Goal: Transaction & Acquisition: Obtain resource

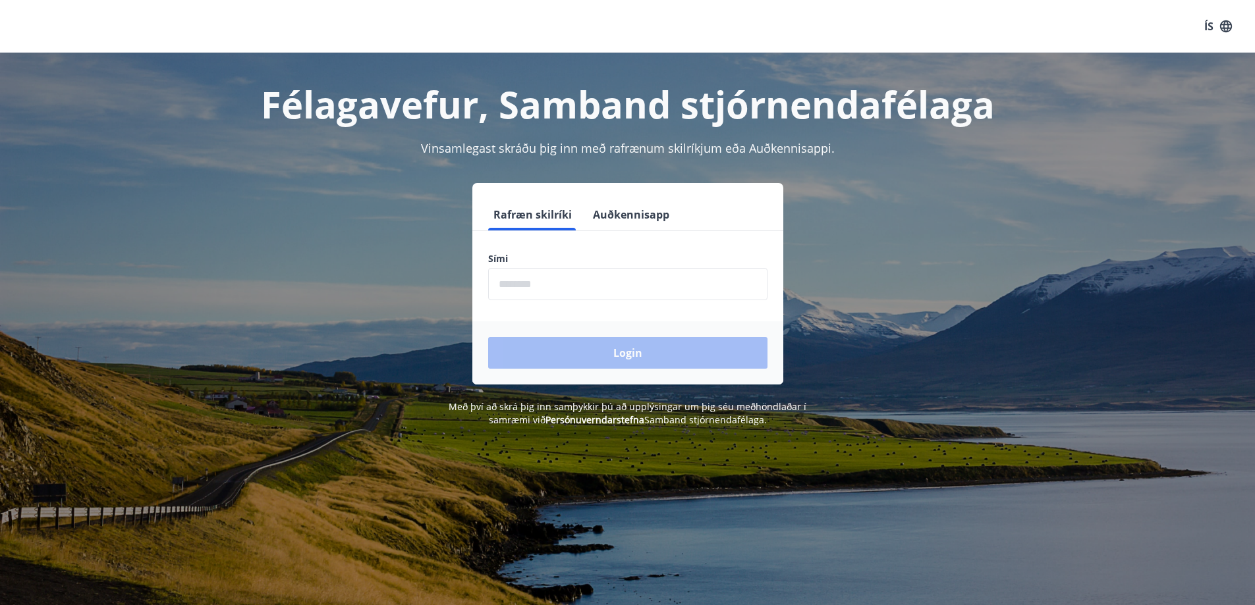
click at [545, 254] on label "Sími" at bounding box center [627, 258] width 279 height 13
click at [541, 286] on input "phone" at bounding box center [627, 284] width 279 height 32
type input "********"
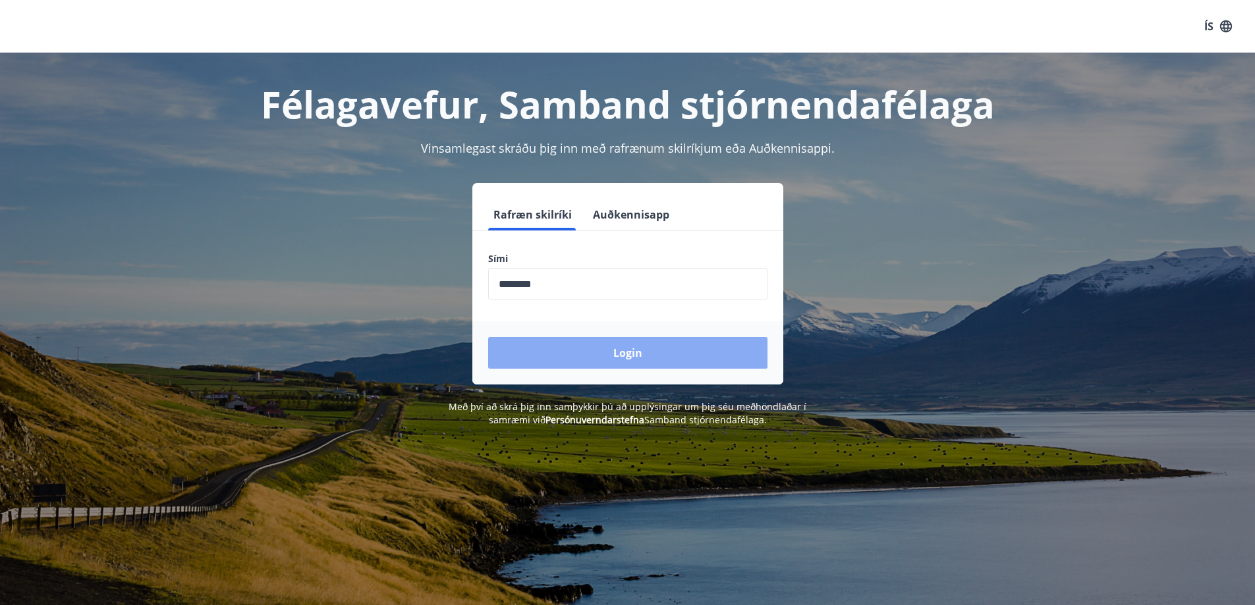
click at [582, 345] on button "Login" at bounding box center [627, 353] width 279 height 32
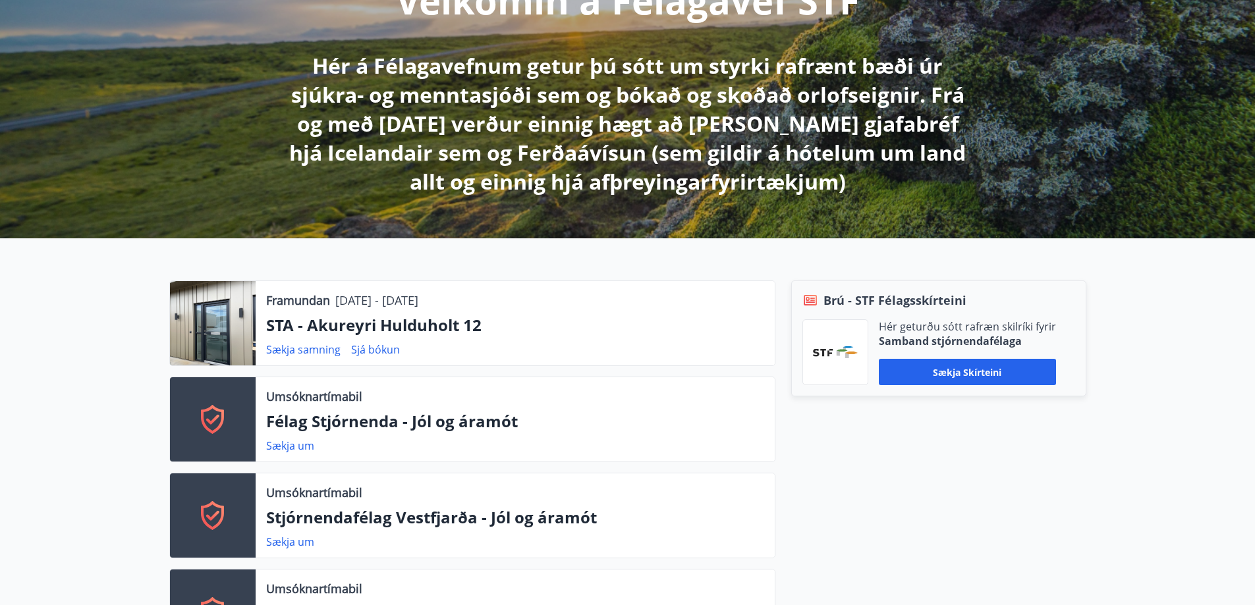
scroll to position [264, 0]
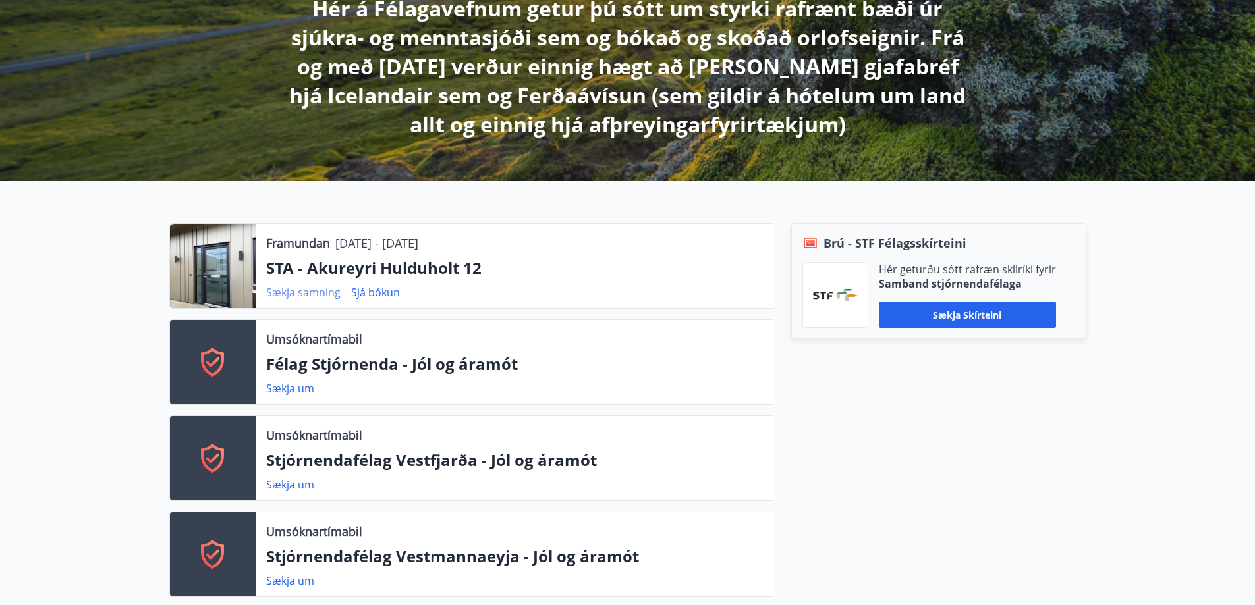
click at [319, 292] on link "Sækja samning" at bounding box center [303, 292] width 74 height 14
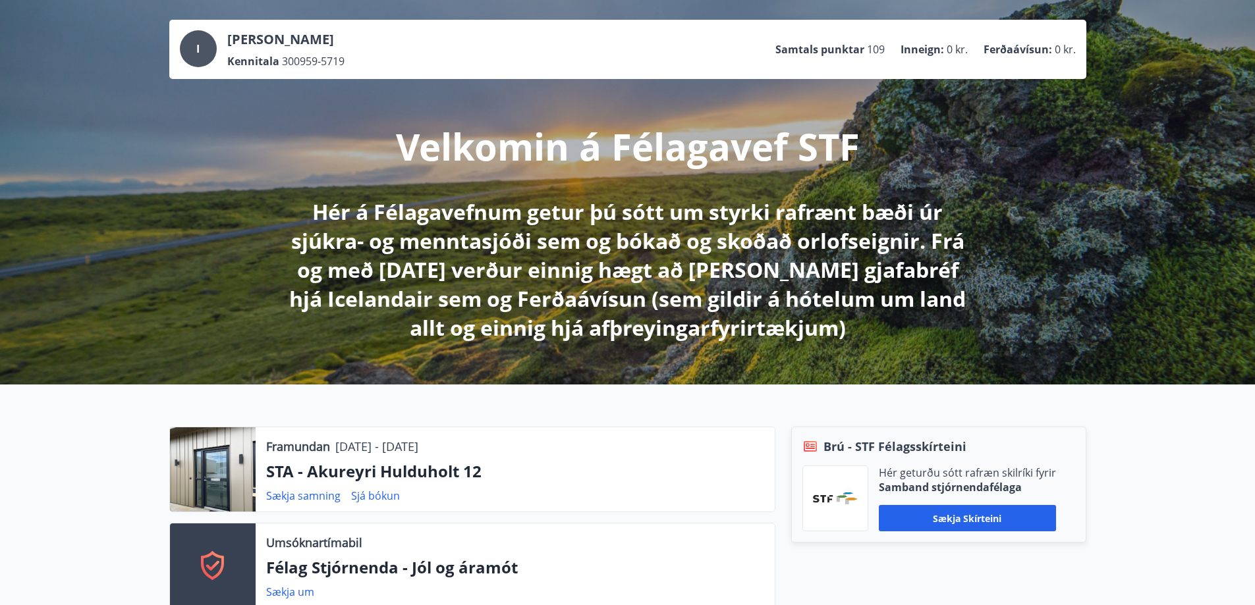
scroll to position [329, 0]
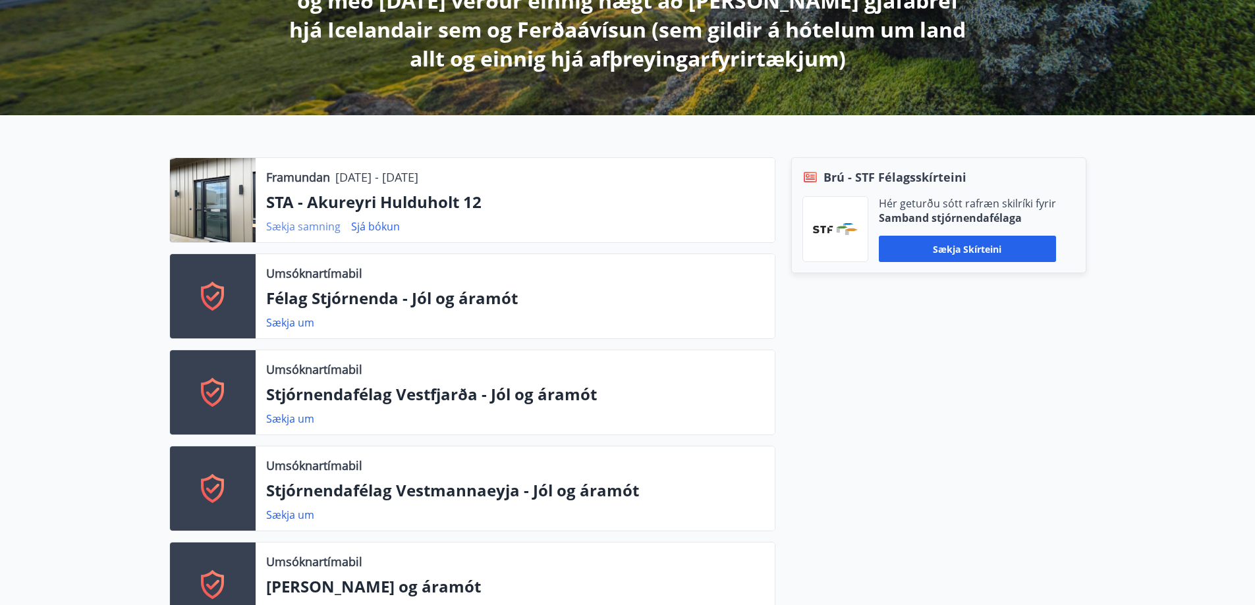
click at [311, 221] on link "Sækja samning" at bounding box center [303, 226] width 74 height 14
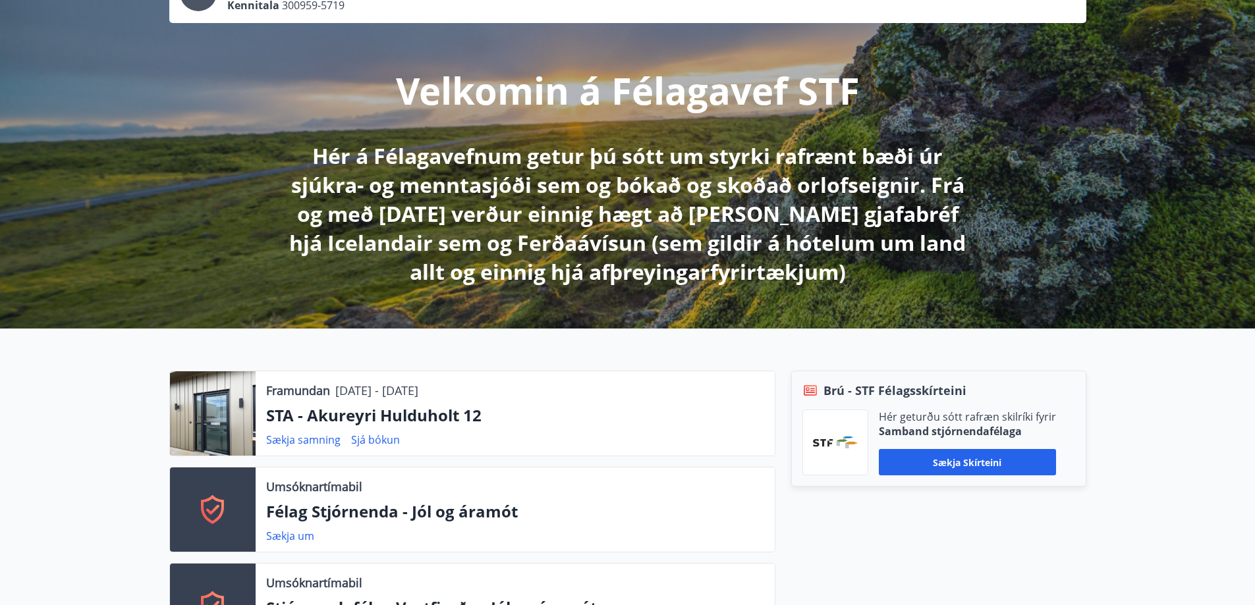
scroll to position [0, 0]
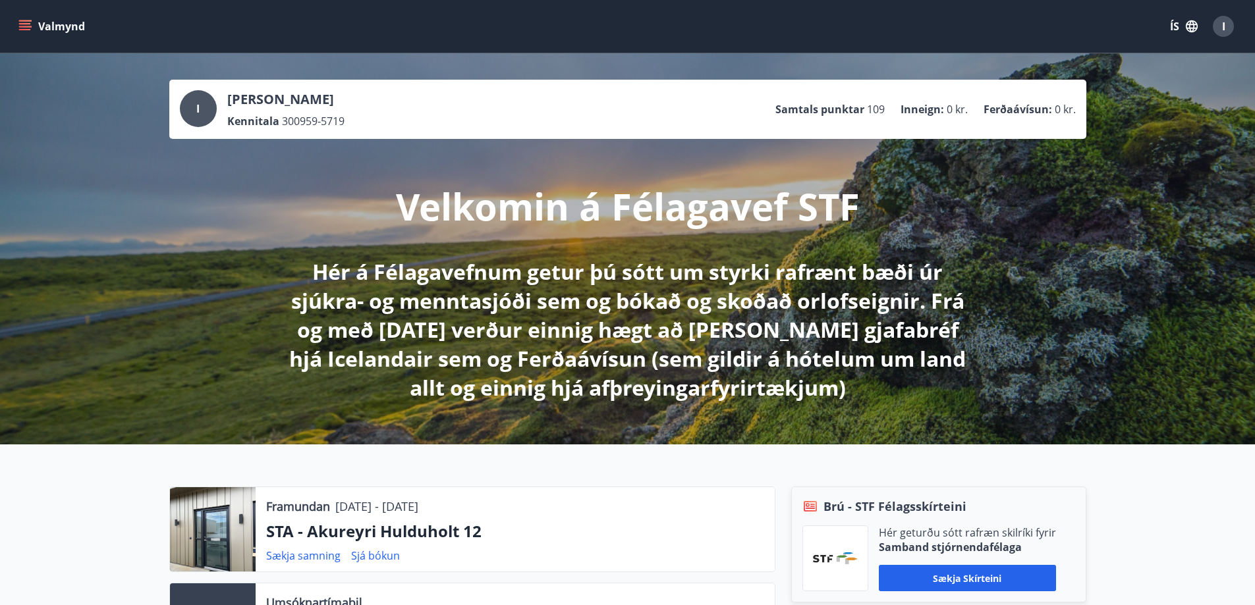
click at [20, 20] on icon "menu" at bounding box center [26, 20] width 14 height 1
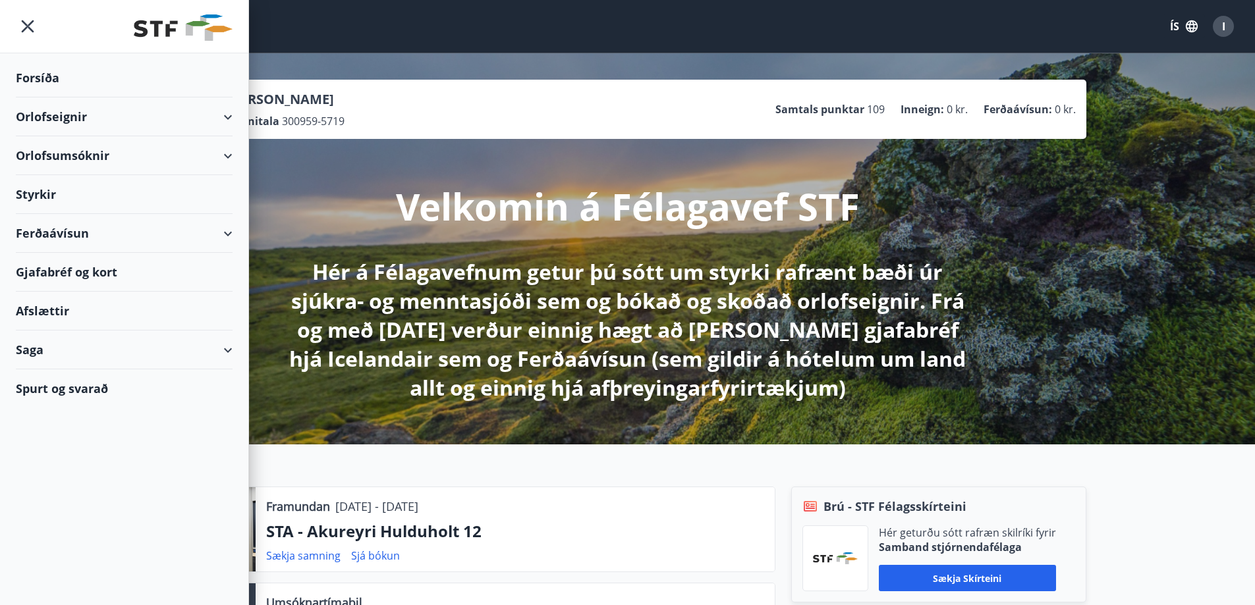
click at [55, 111] on div "Orlofseignir" at bounding box center [124, 117] width 217 height 39
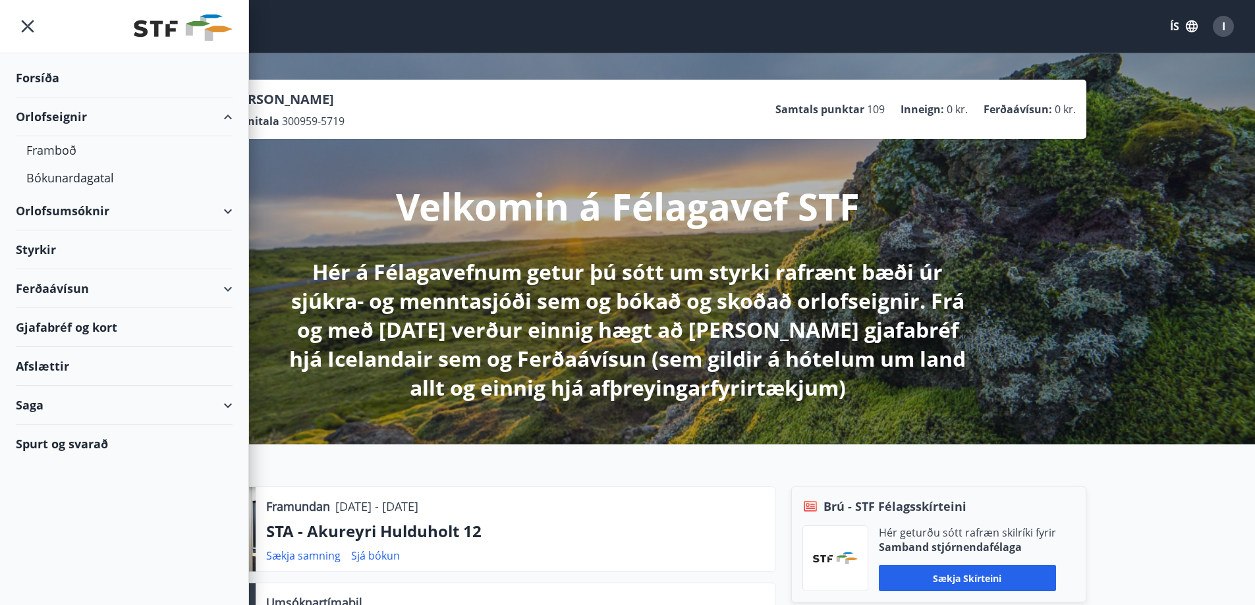
click at [77, 112] on div "Orlofseignir" at bounding box center [124, 117] width 217 height 39
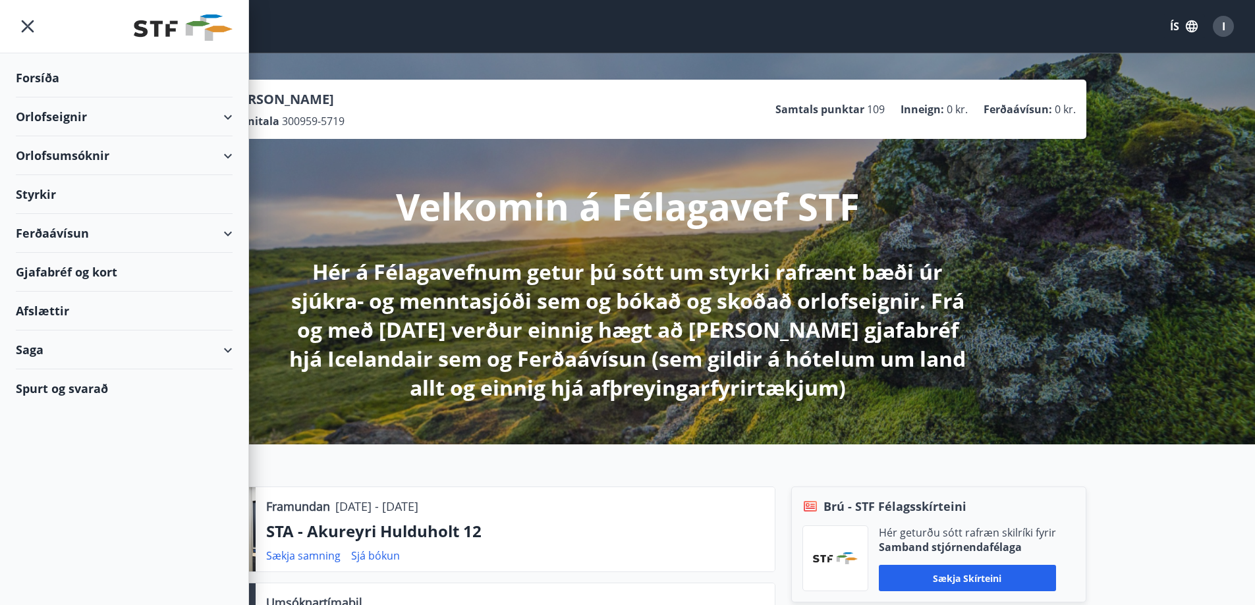
click at [76, 111] on div "Orlofseignir" at bounding box center [124, 117] width 217 height 39
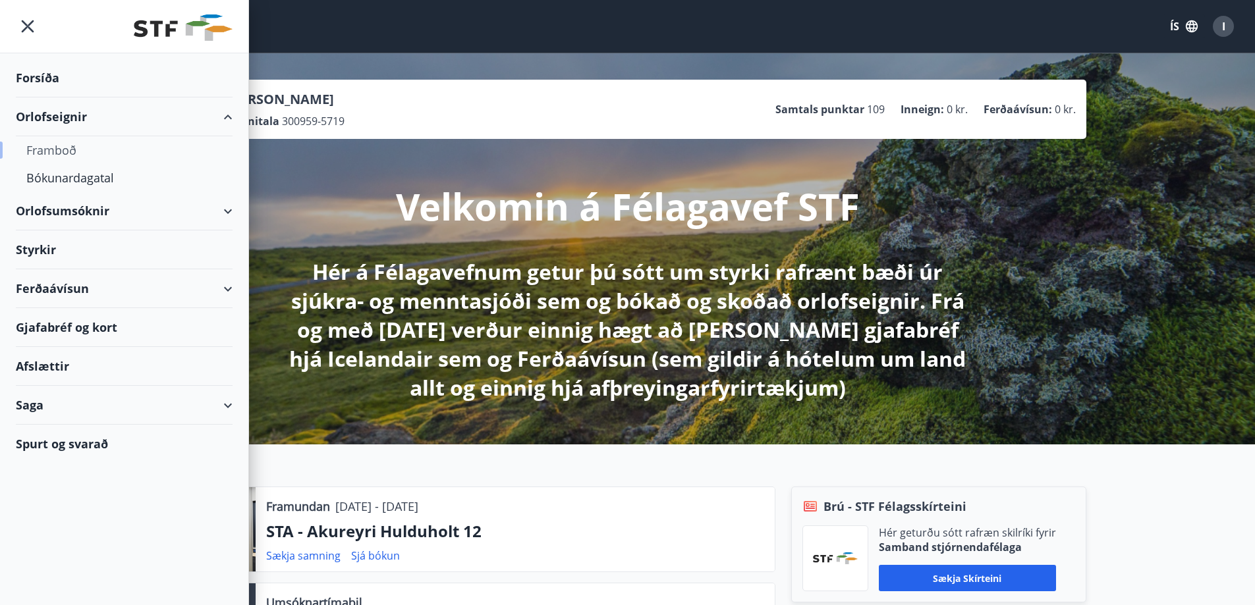
click at [71, 145] on div "Framboð" at bounding box center [124, 150] width 196 height 28
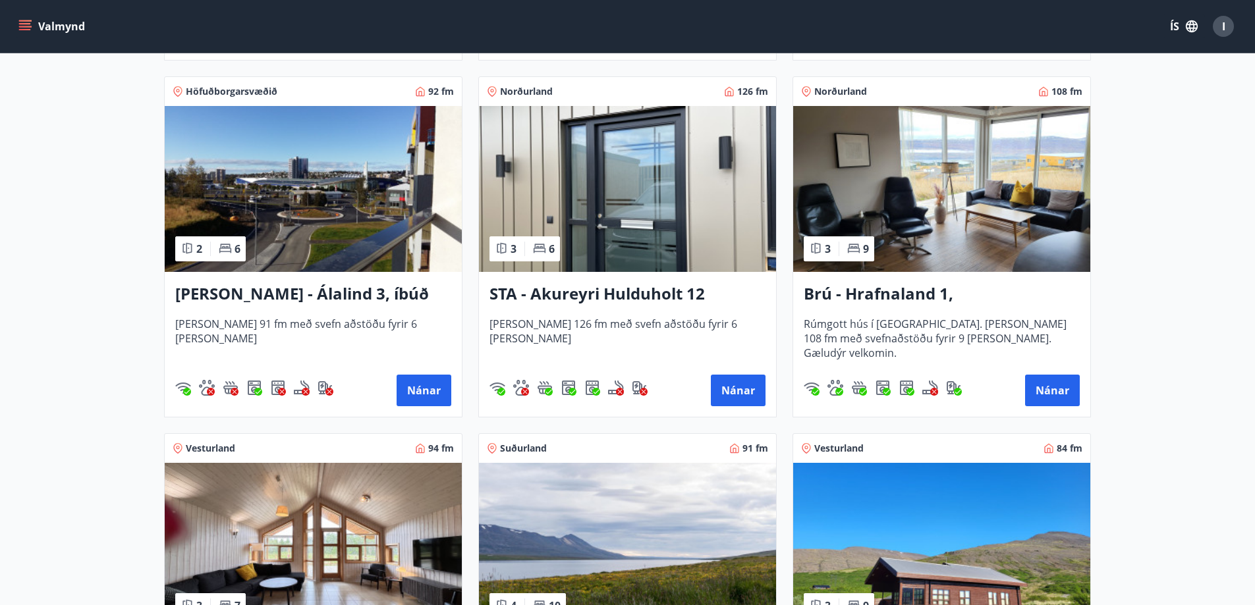
scroll to position [593, 0]
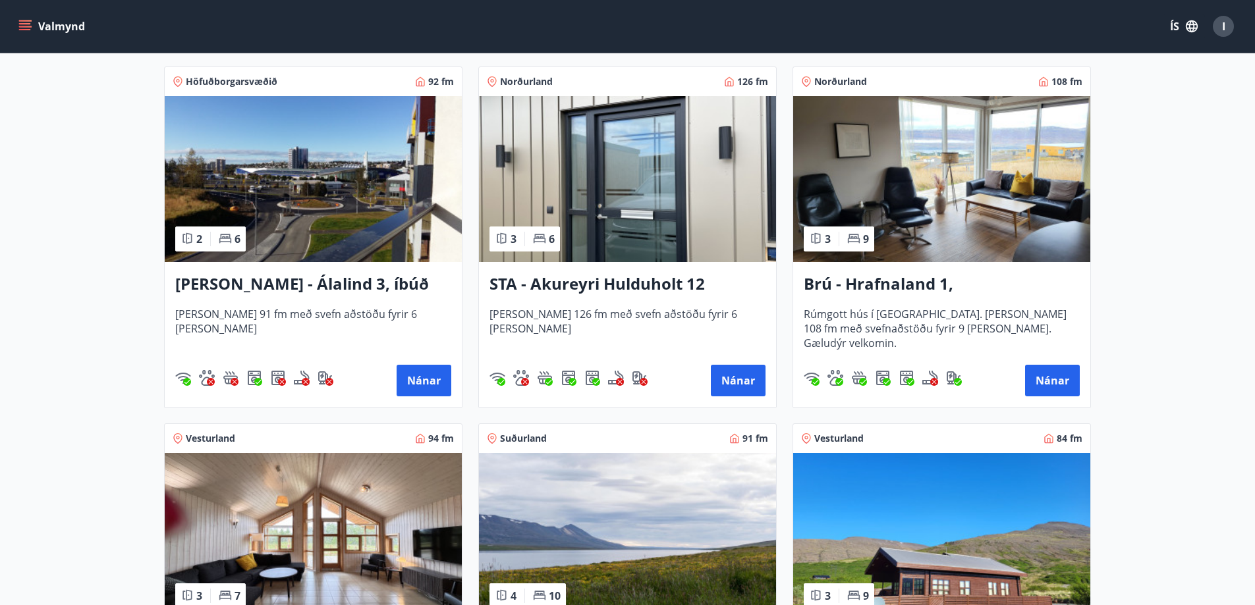
click at [644, 231] on img at bounding box center [627, 179] width 297 height 166
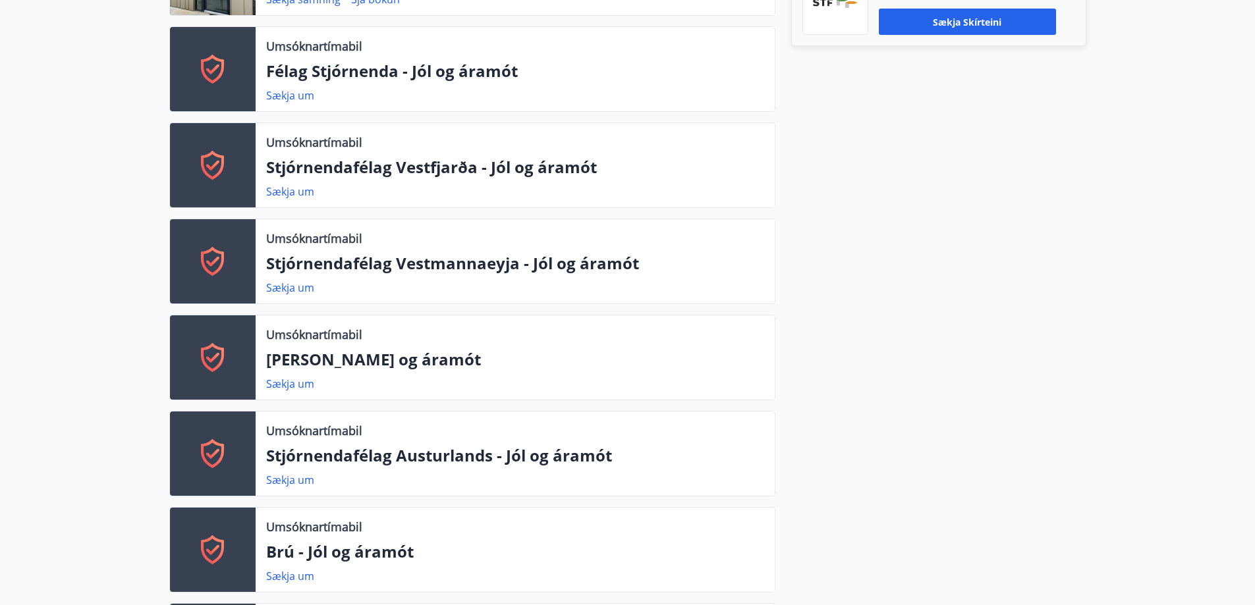
scroll to position [593, 0]
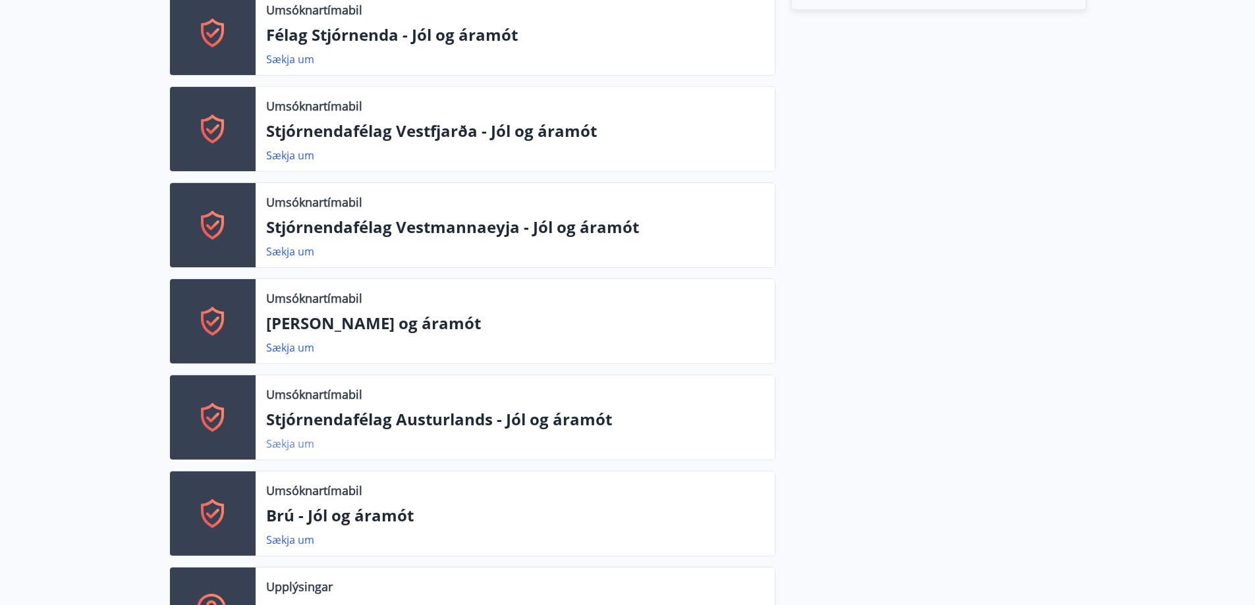
click at [294, 441] on link "Sækja um" at bounding box center [290, 444] width 48 height 14
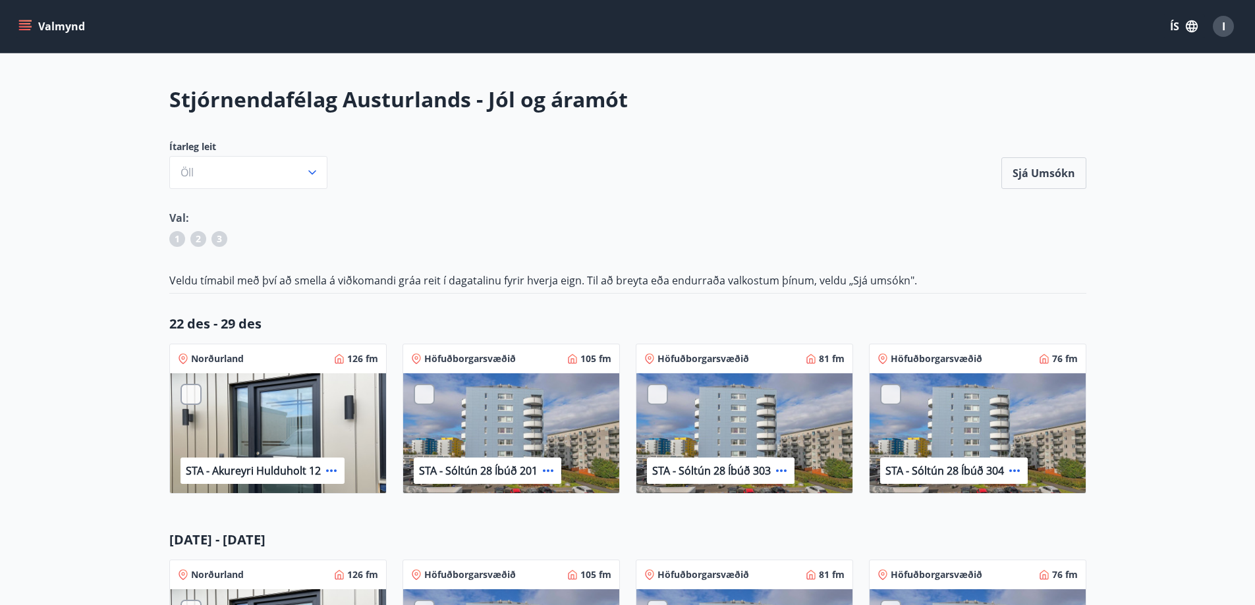
click at [26, 22] on icon "menu" at bounding box center [24, 26] width 13 height 13
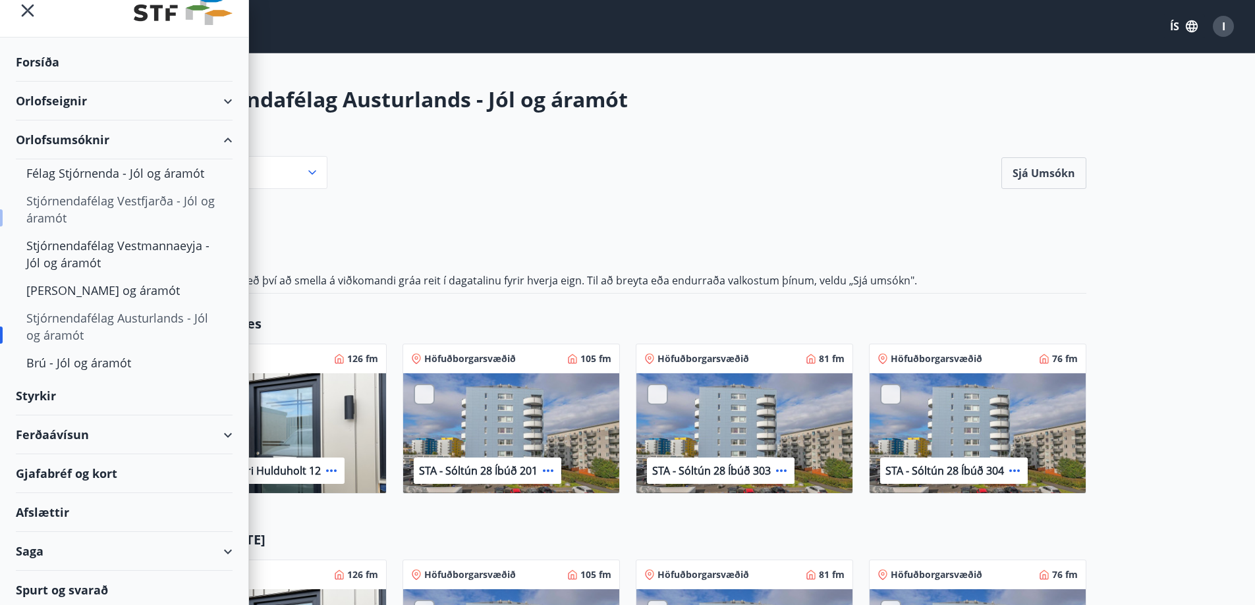
scroll to position [20, 0]
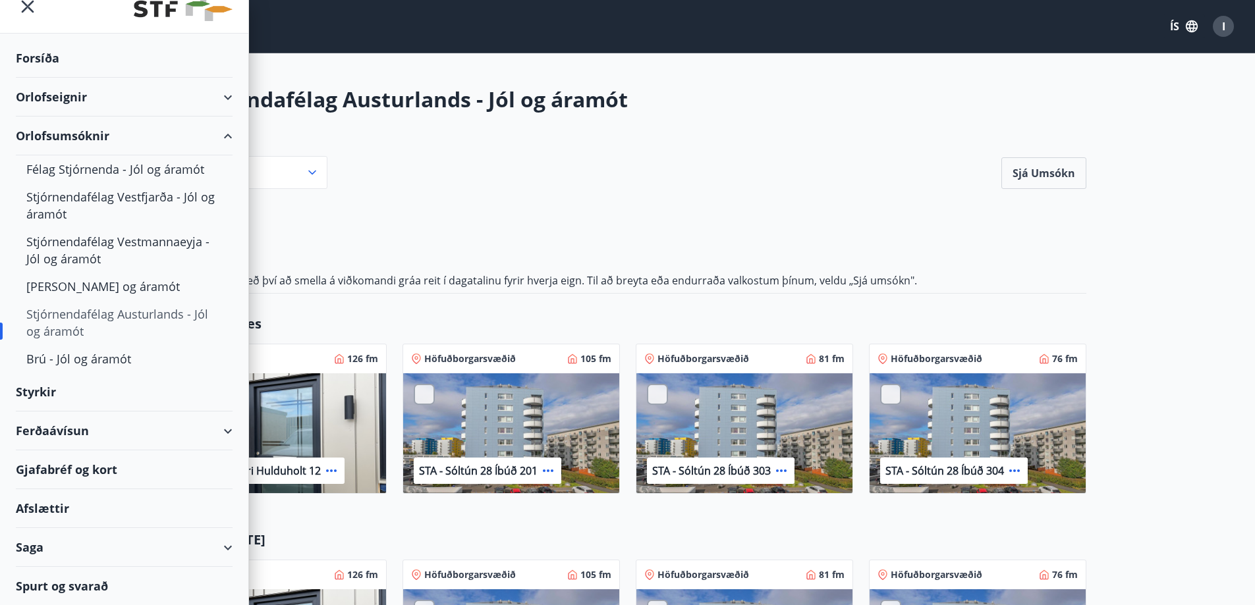
click at [61, 54] on div "Forsíða" at bounding box center [124, 58] width 217 height 39
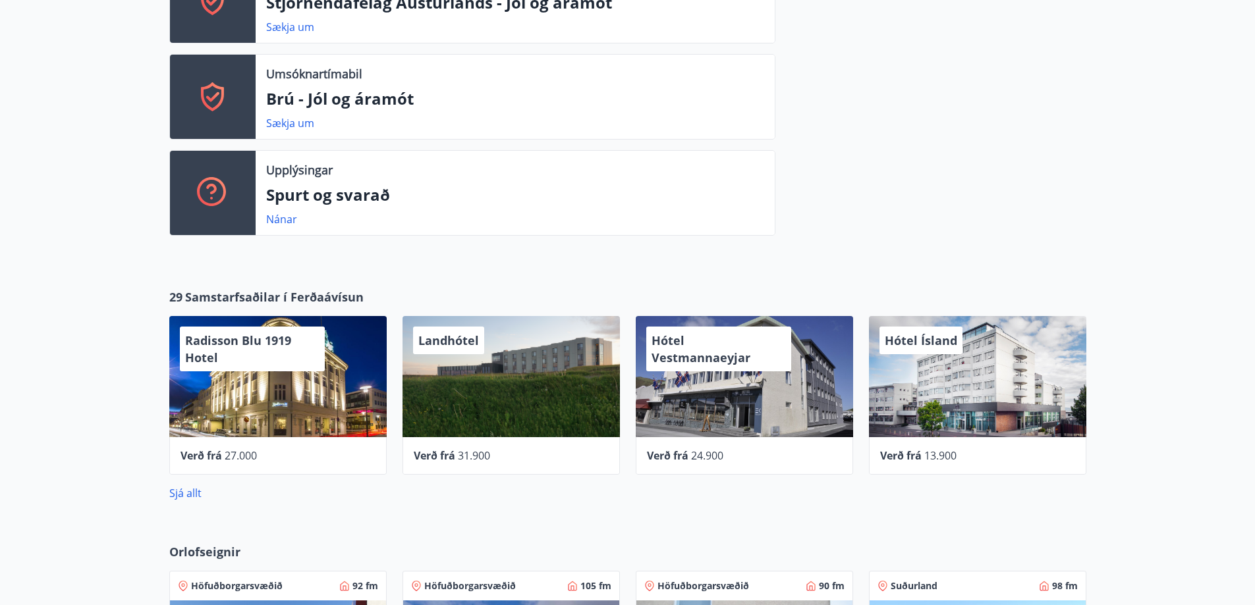
scroll to position [483, 0]
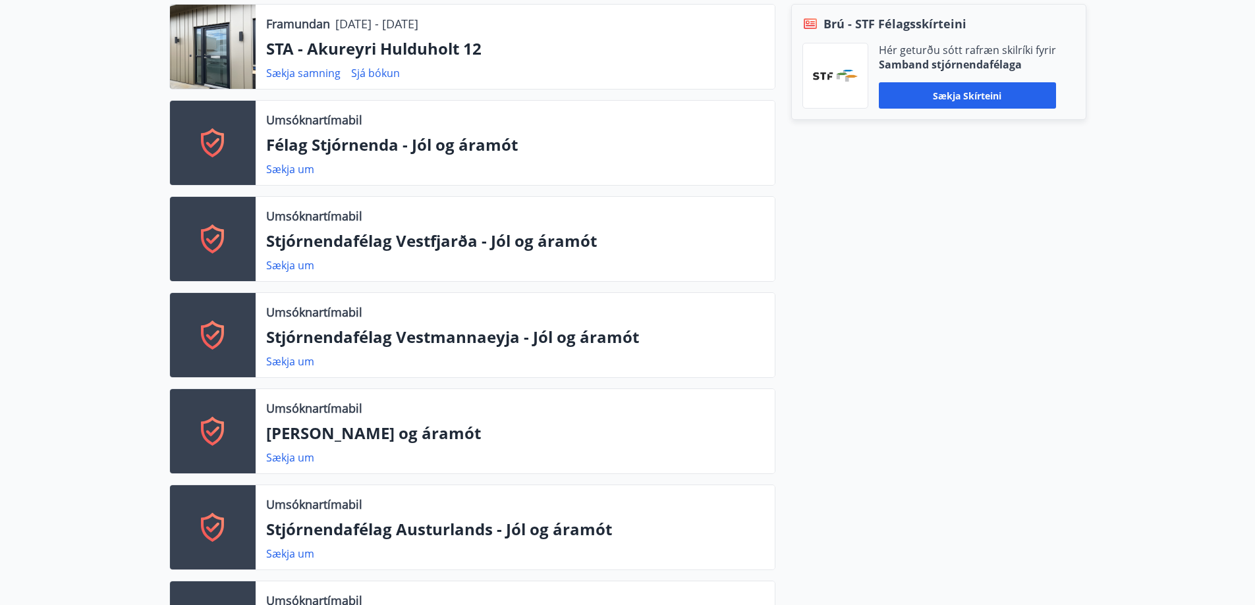
click at [809, 285] on div "Brú - STF Félagsskírteini Hér geturðu sótt rafræn skilríki fyrir Samband stjórn…" at bounding box center [930, 389] width 311 height 770
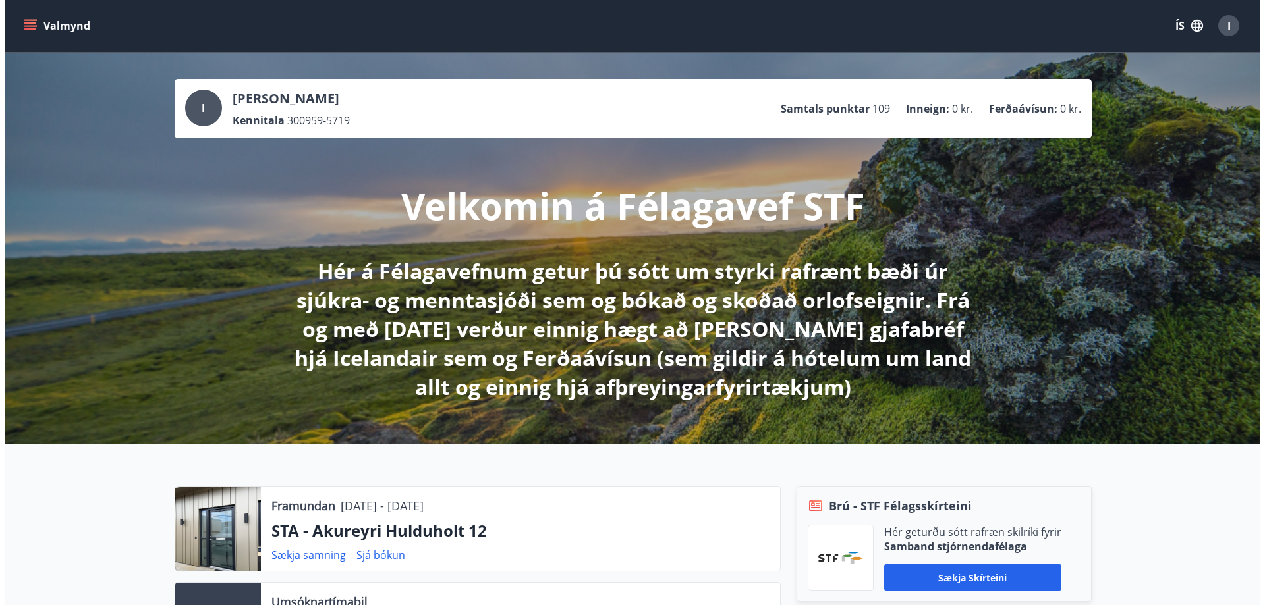
scroll to position [0, 0]
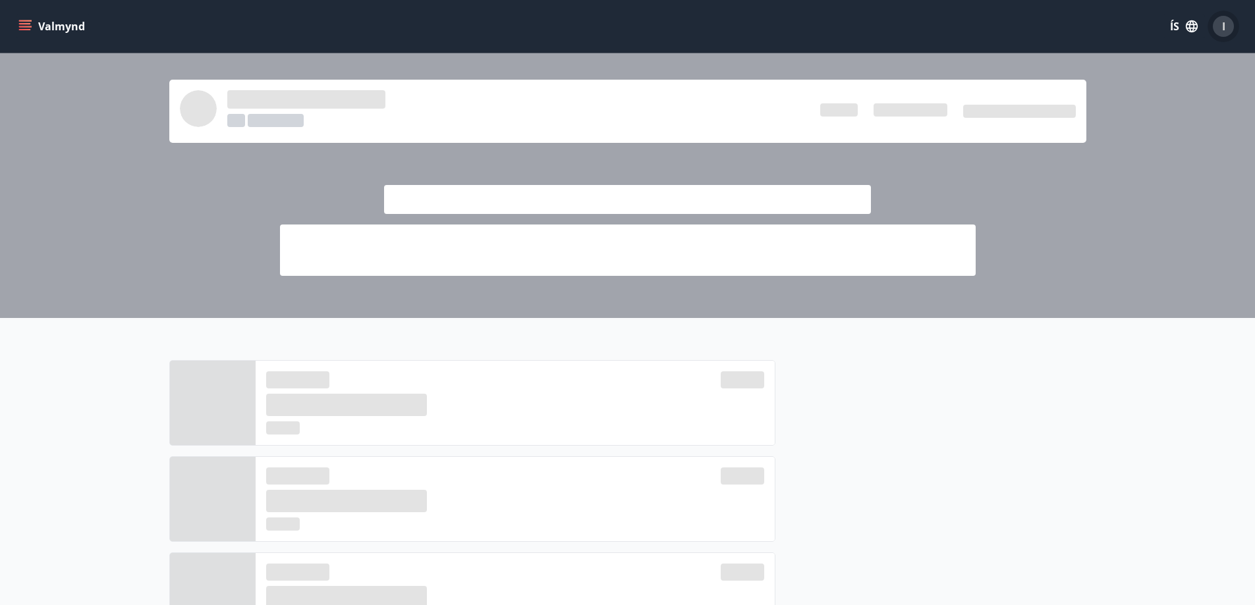
click at [1220, 21] on div "I" at bounding box center [1223, 26] width 21 height 21
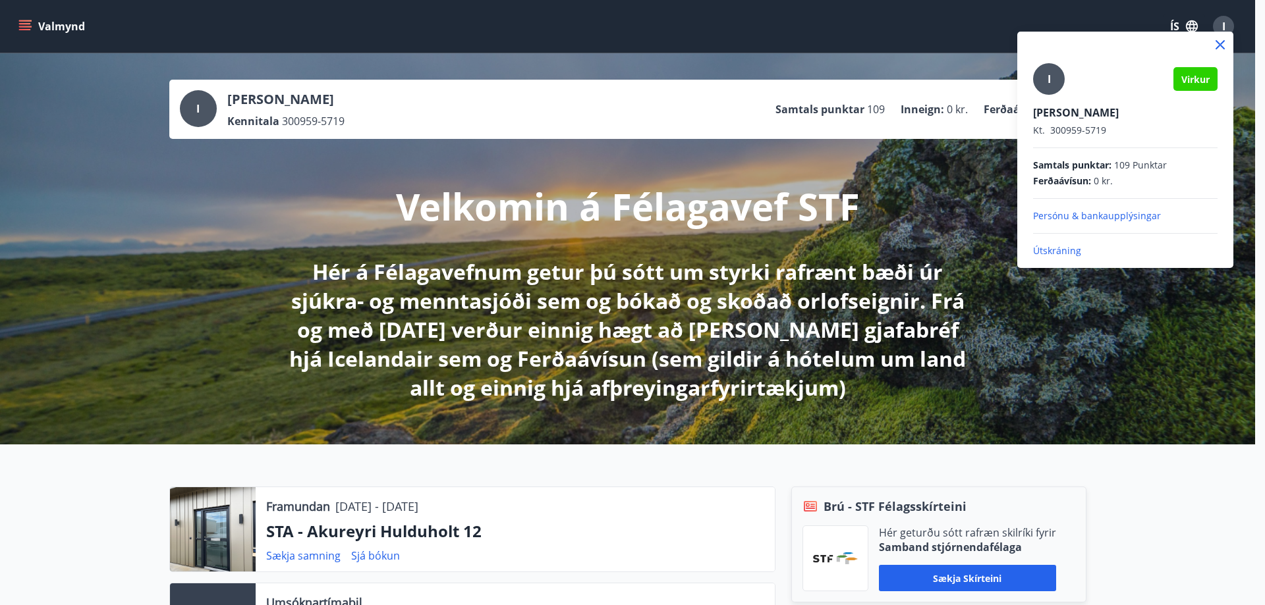
click at [827, 418] on div at bounding box center [632, 302] width 1265 height 605
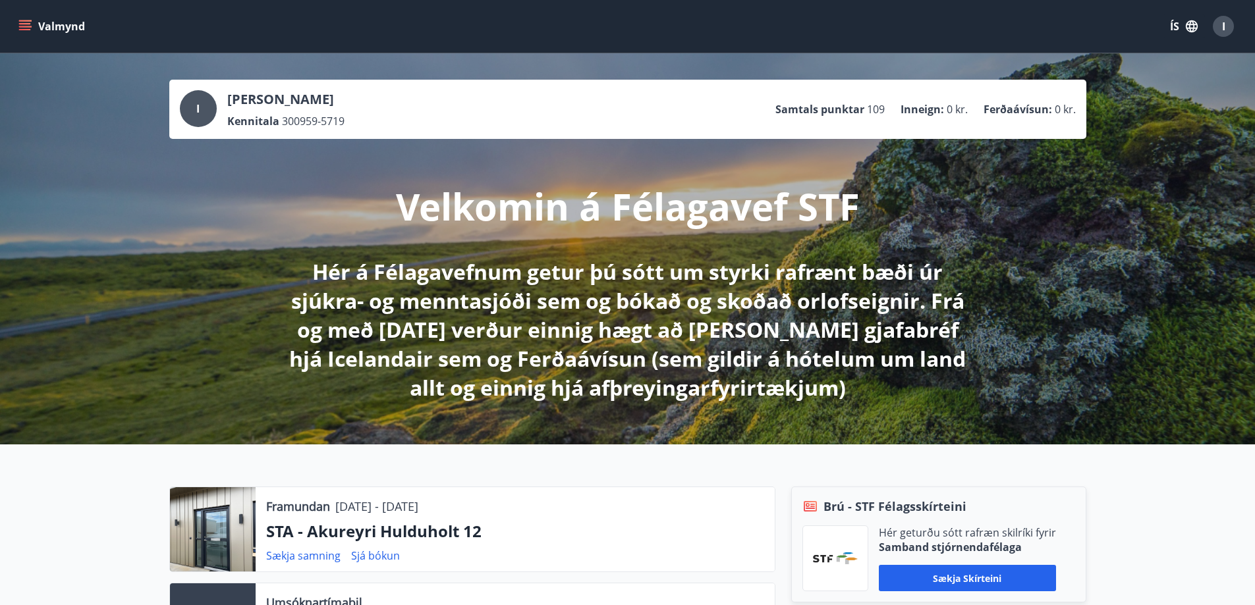
click at [827, 418] on div "I Ingólfur Garðarsson Kennitala 300959-5719 Samtals punktar 109 Inneign : 0 kr.…" at bounding box center [627, 248] width 1255 height 391
click at [1224, 18] on div "I" at bounding box center [1223, 26] width 21 height 21
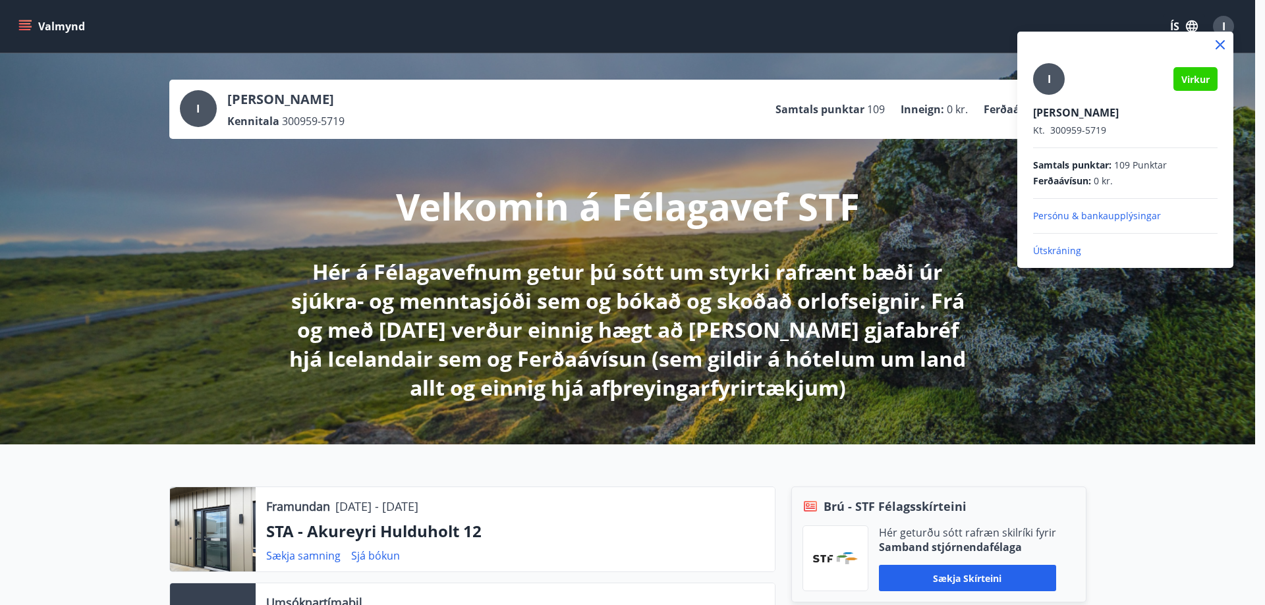
click at [1053, 245] on p "Útskráning" at bounding box center [1125, 250] width 184 height 13
